Goal: Check status: Check status

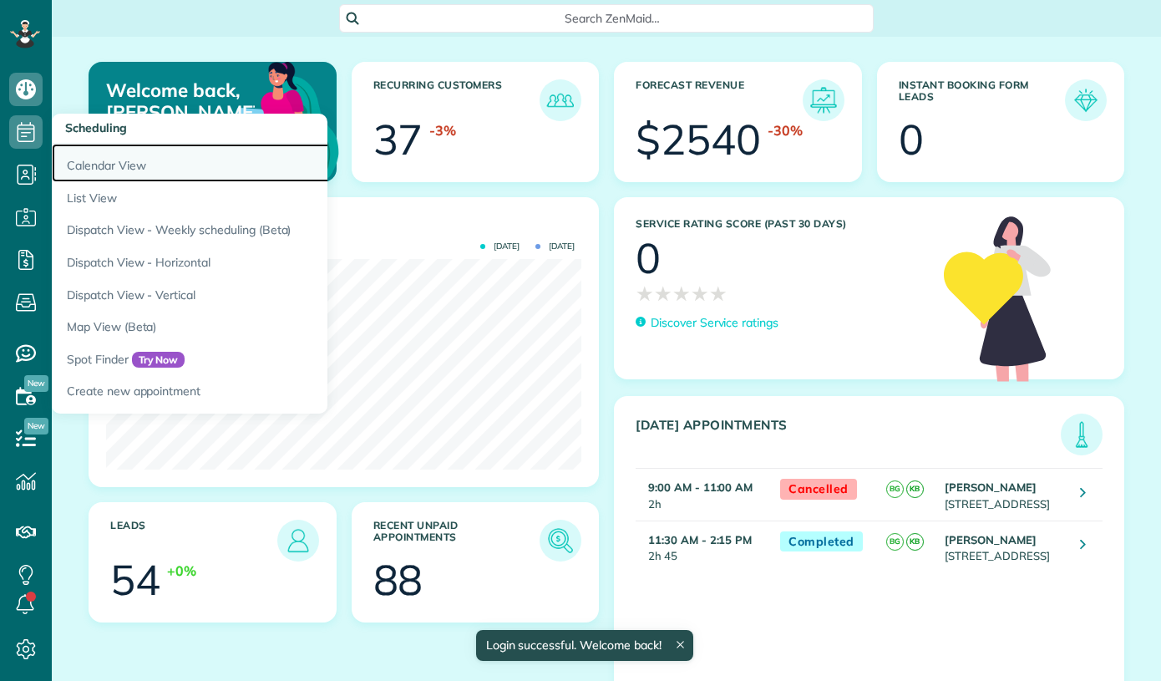
click at [94, 170] on link "Calendar View" at bounding box center [261, 163] width 418 height 38
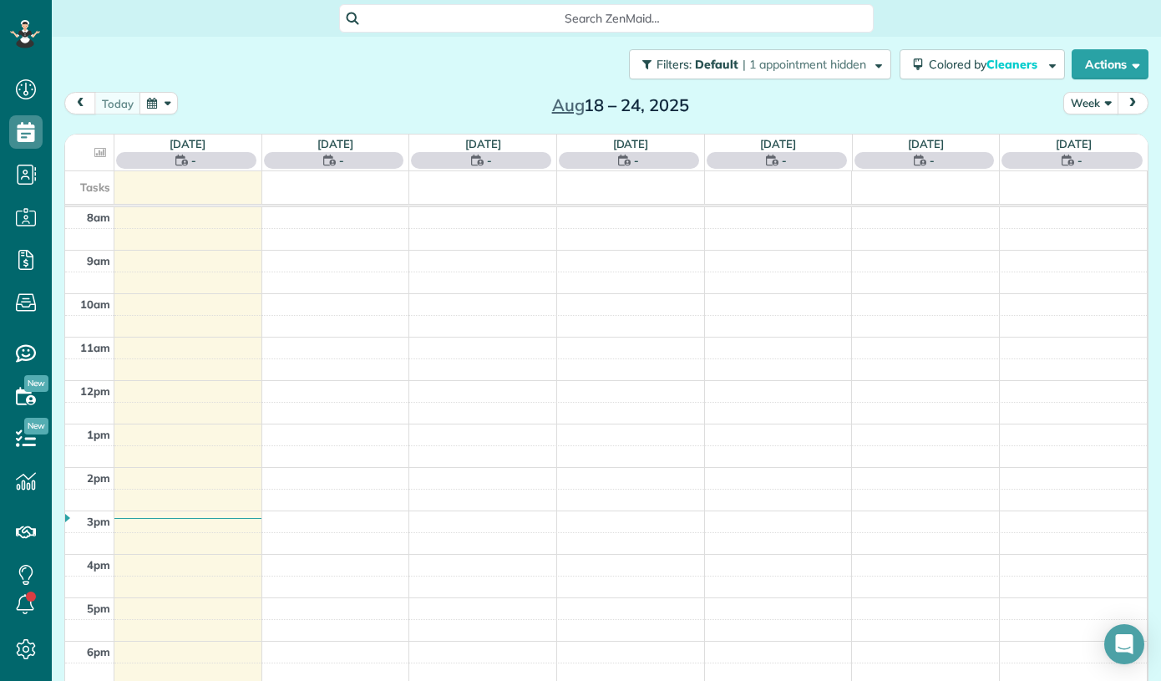
scroll to position [8, 8]
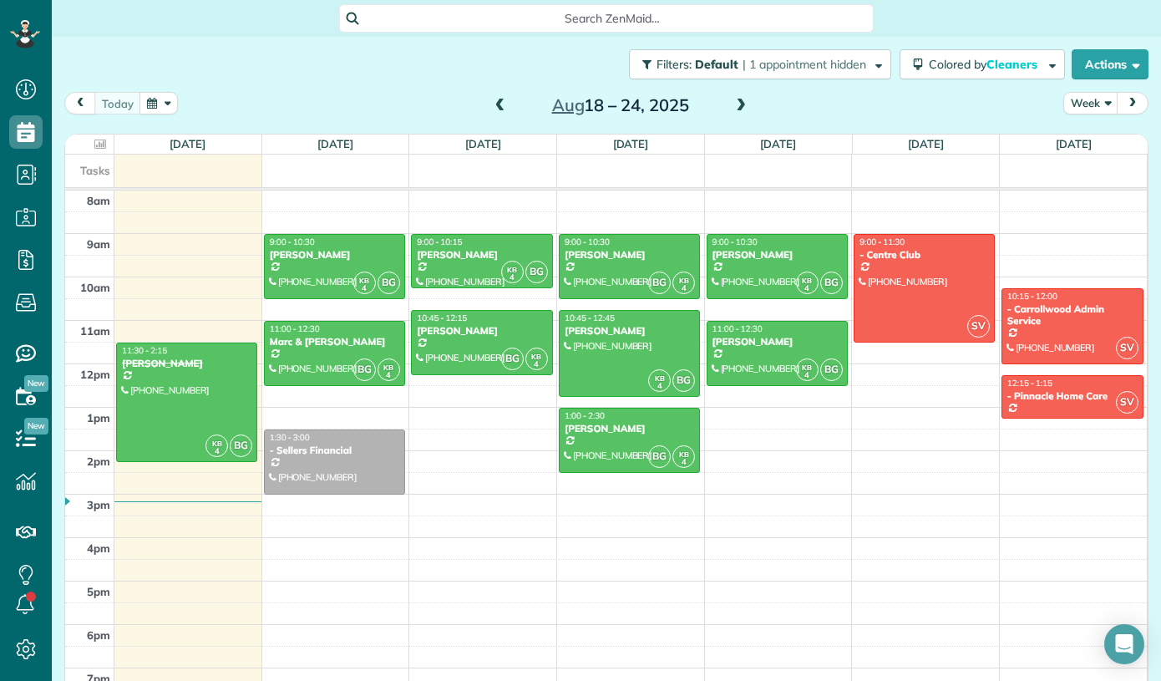
click at [504, 106] on span at bounding box center [500, 106] width 18 height 15
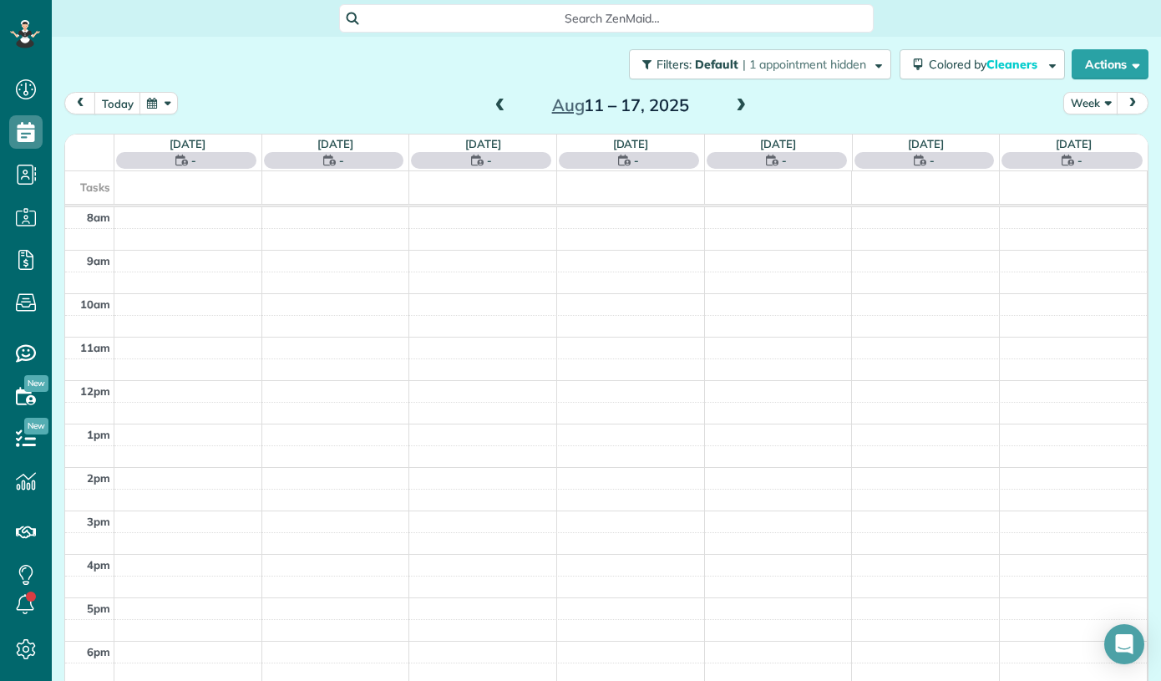
click at [504, 106] on span at bounding box center [500, 106] width 18 height 15
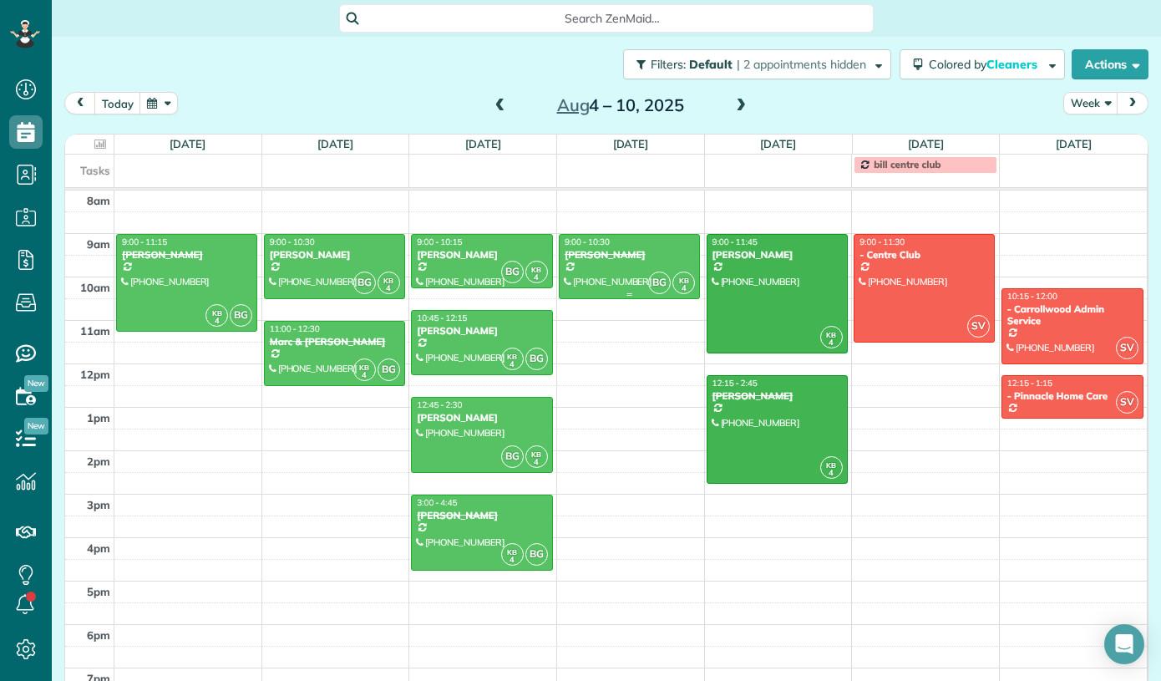
click at [597, 274] on div at bounding box center [629, 266] width 139 height 63
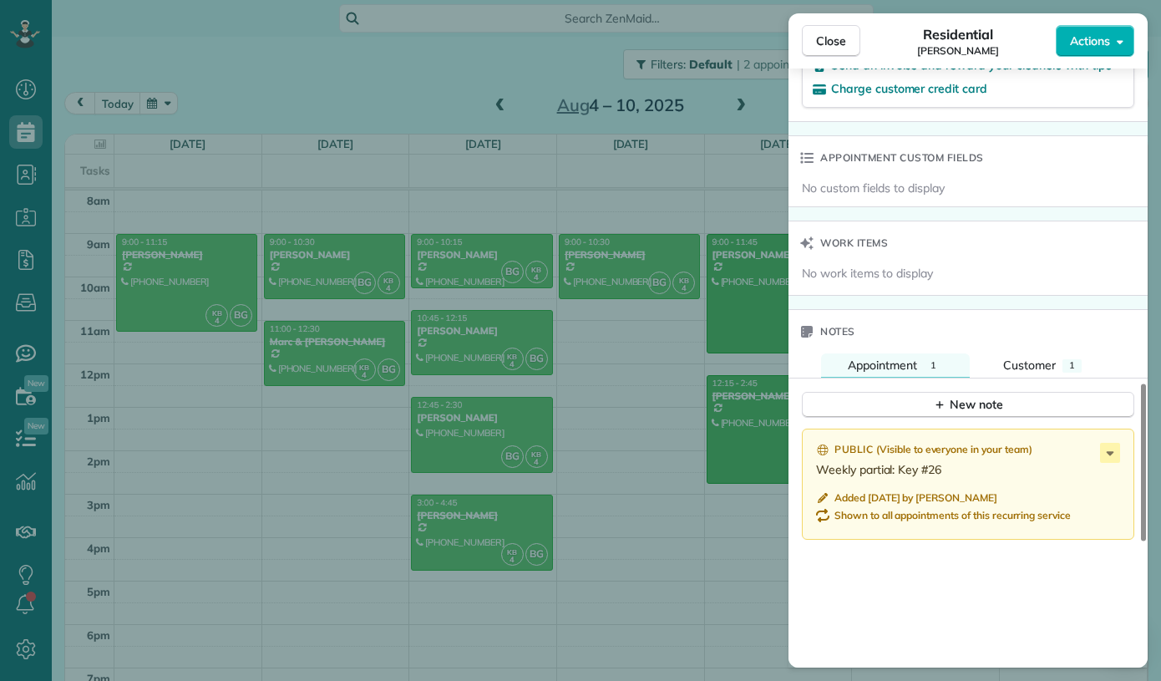
scroll to position [1195, 0]
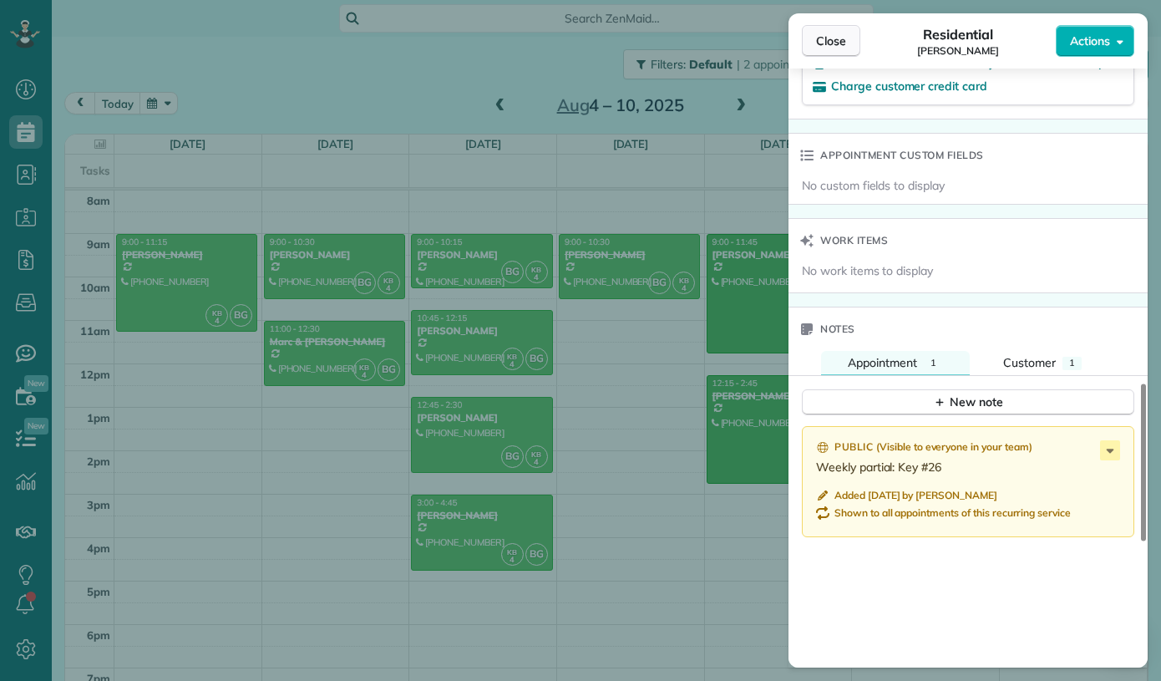
click at [825, 48] on span "Close" at bounding box center [831, 41] width 30 height 17
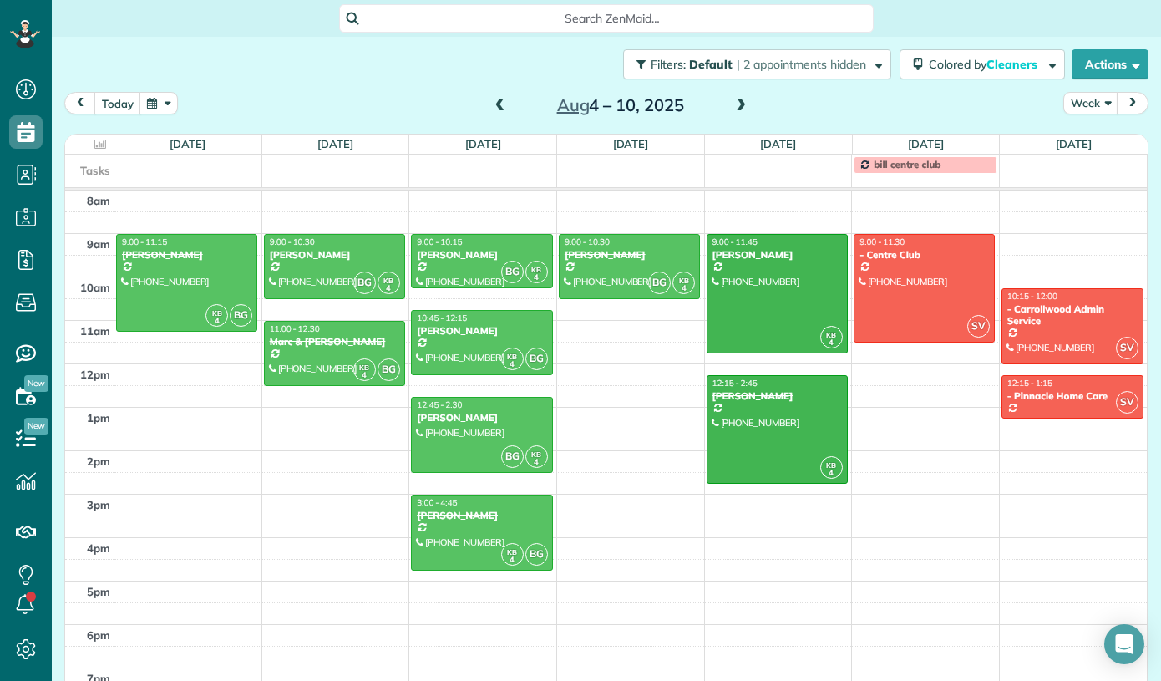
click at [748, 109] on span at bounding box center [741, 106] width 18 height 15
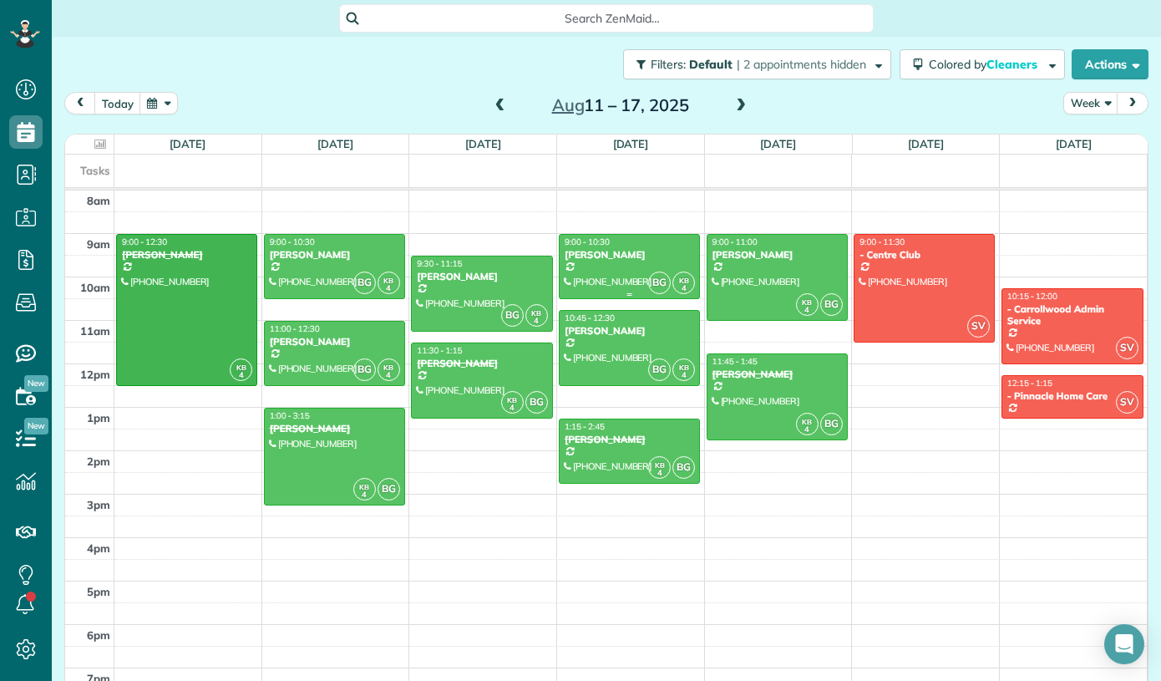
click at [619, 256] on div "[PERSON_NAME]" at bounding box center [629, 255] width 131 height 12
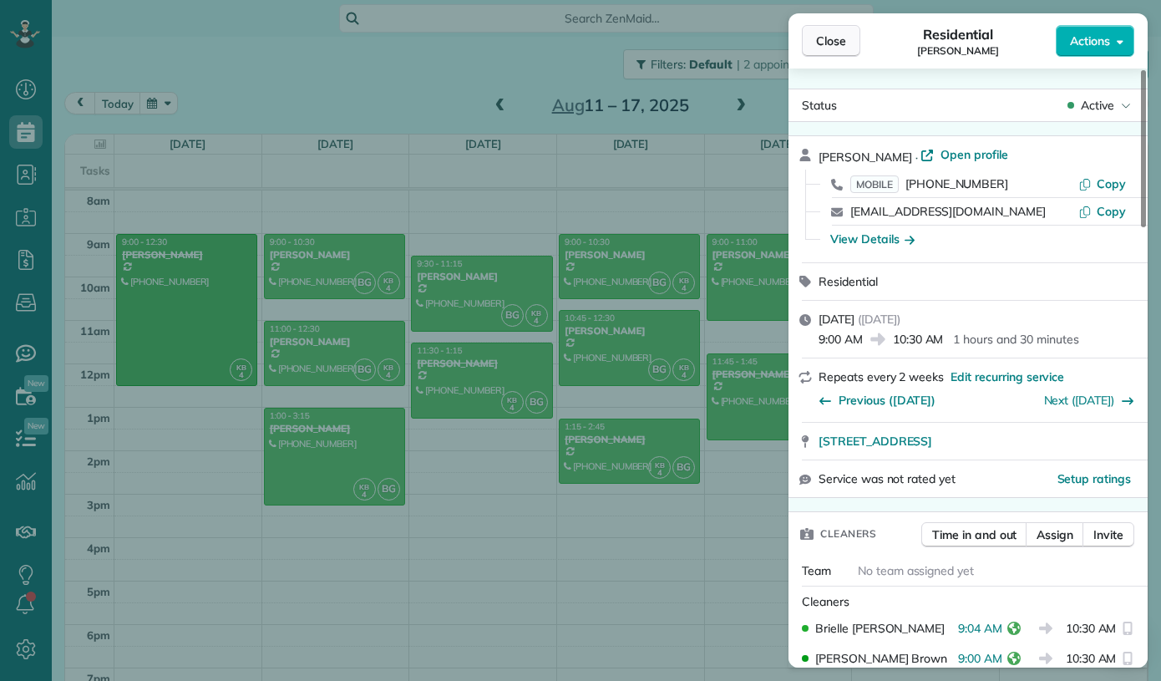
click at [827, 46] on span "Close" at bounding box center [831, 41] width 30 height 17
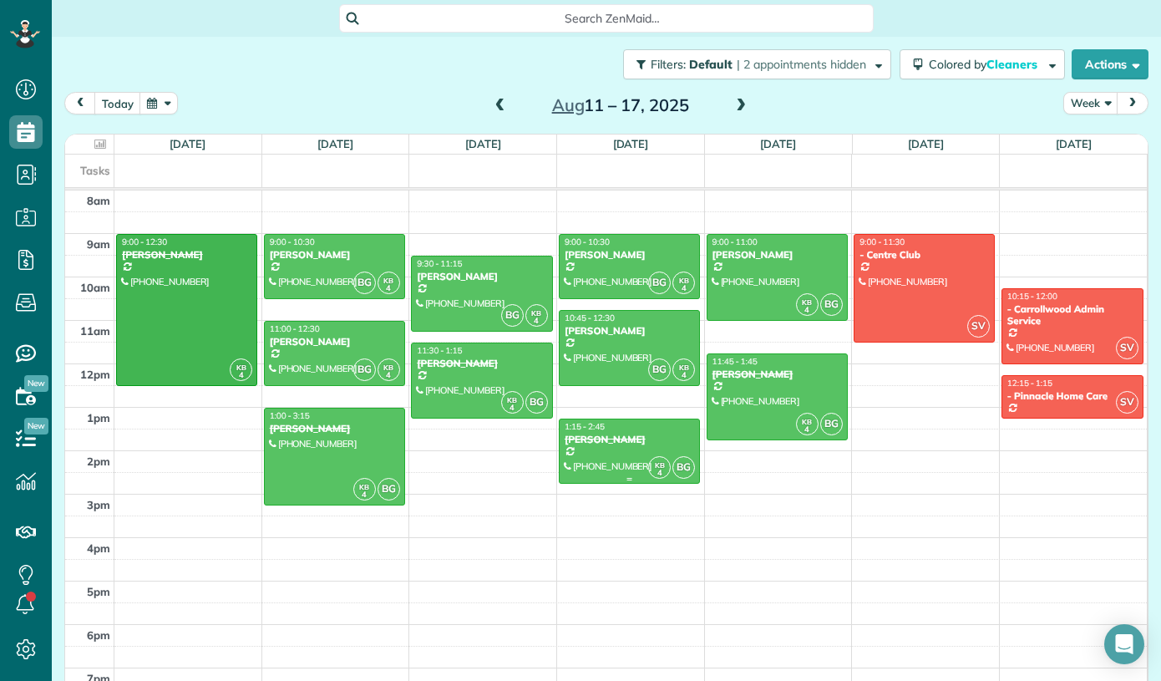
click at [615, 448] on div at bounding box center [629, 450] width 139 height 63
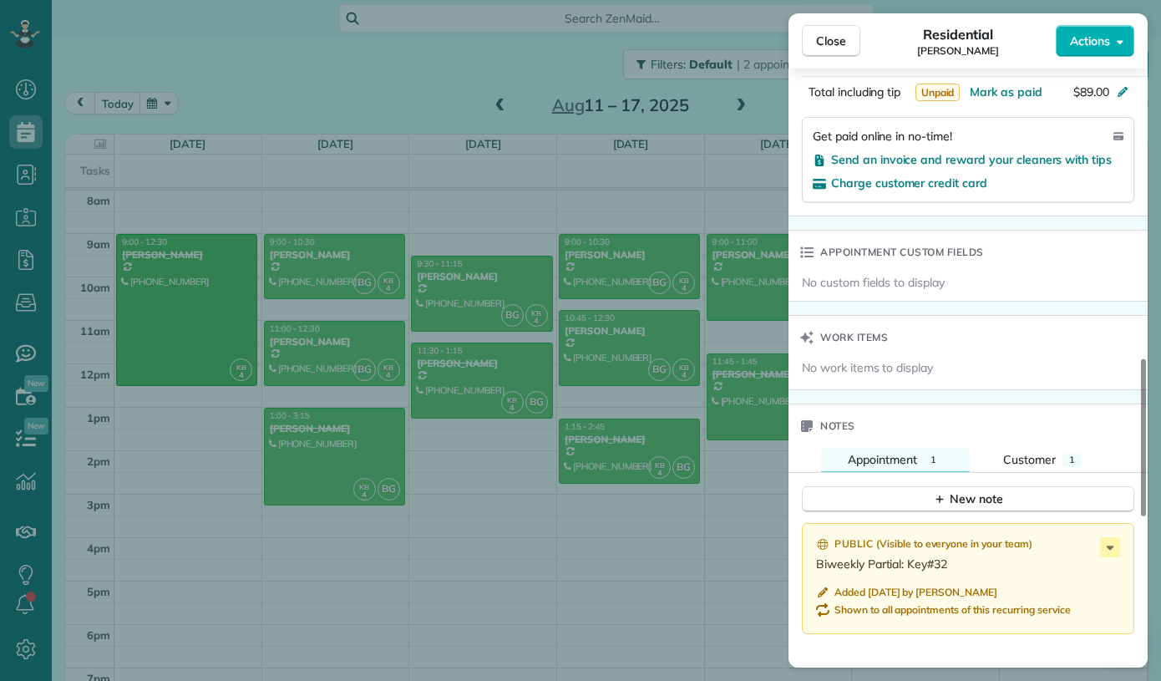
scroll to position [1112, 0]
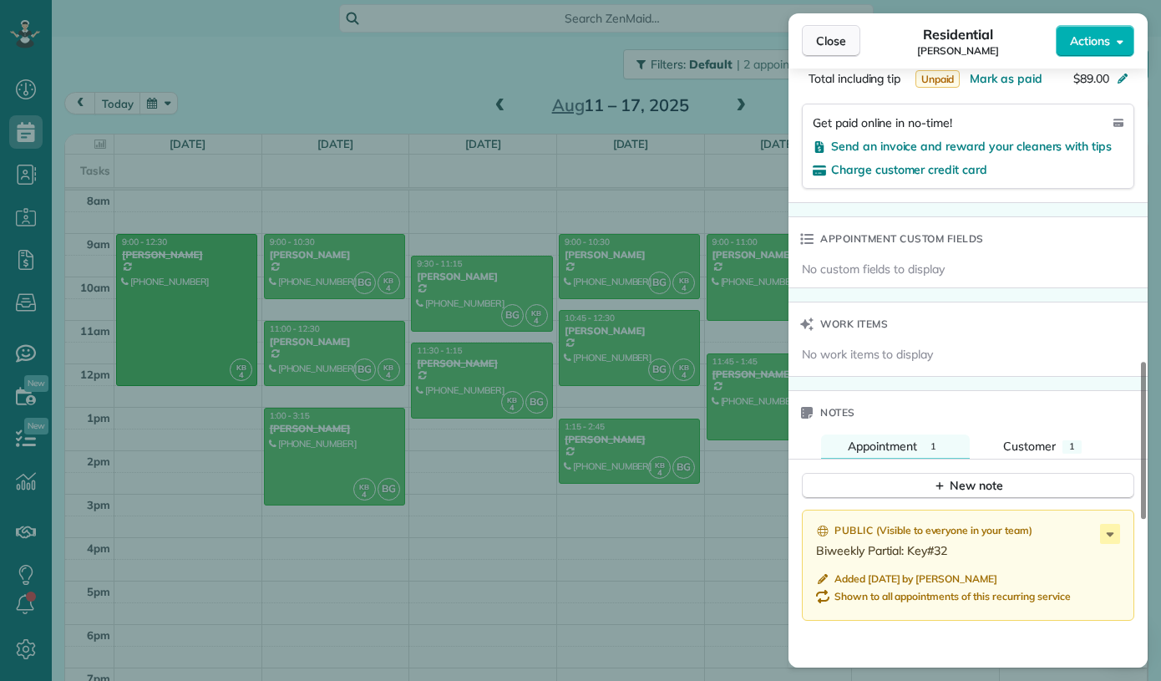
click at [817, 43] on span "Close" at bounding box center [831, 41] width 30 height 17
